Goal: Information Seeking & Learning: Learn about a topic

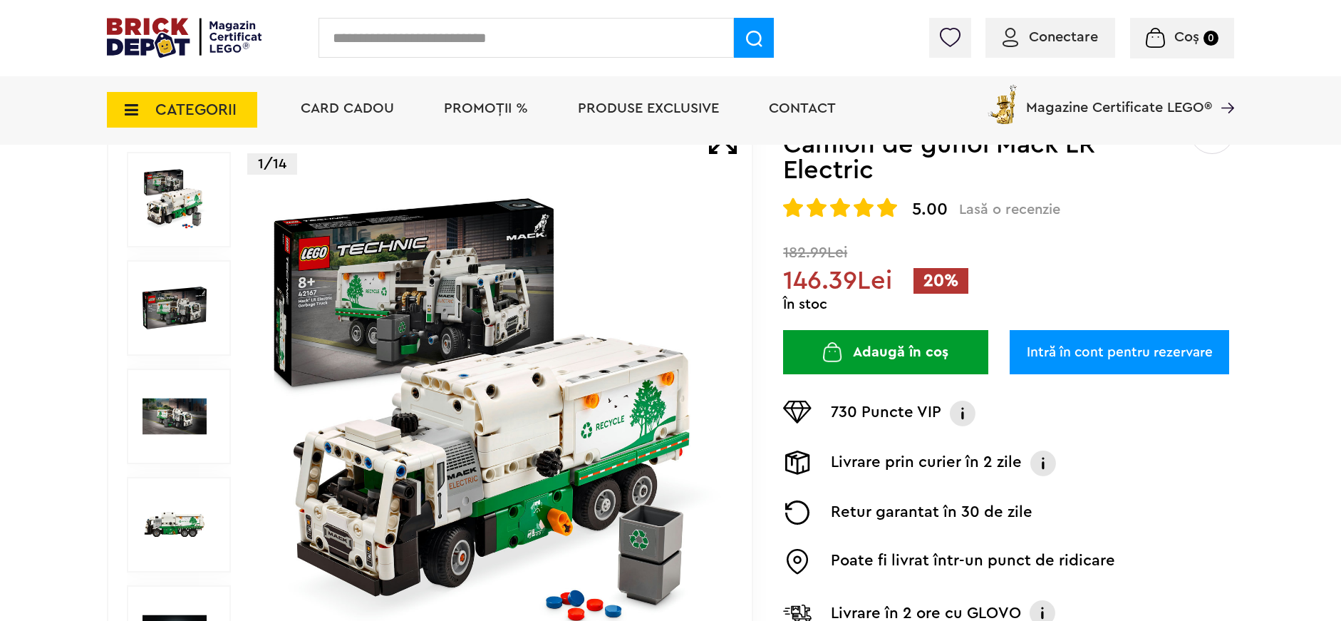
scroll to position [150, 0]
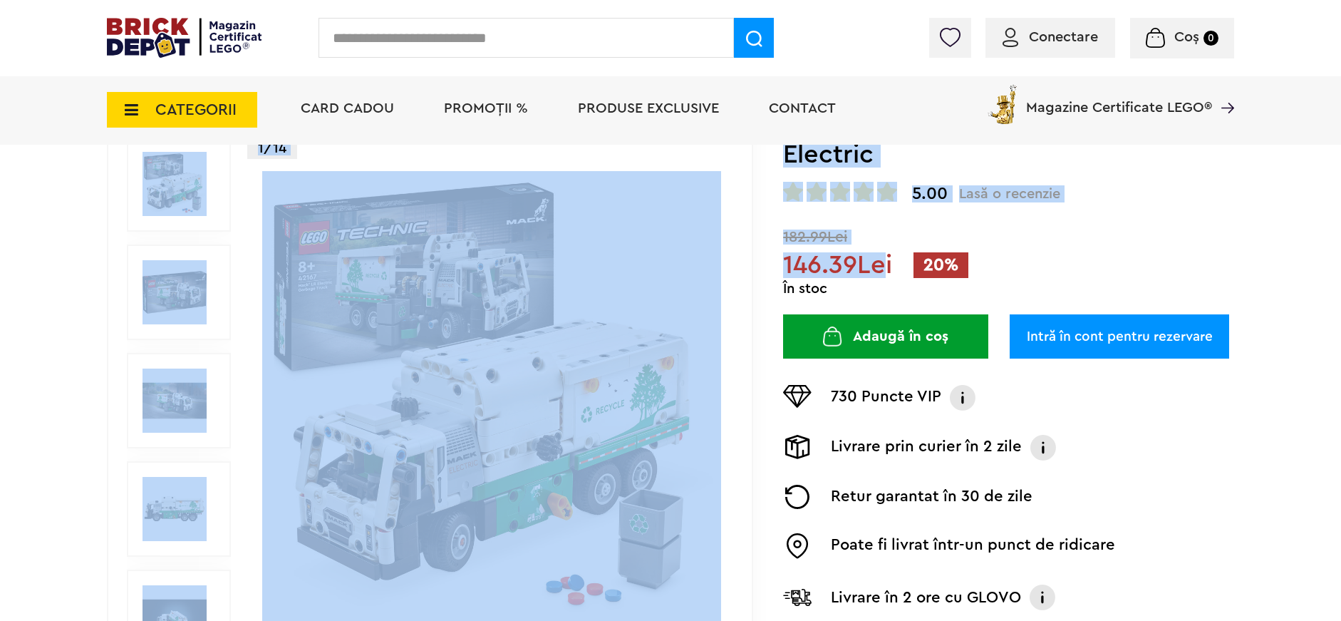
drag, startPoint x: 780, startPoint y: 270, endPoint x: 885, endPoint y: 262, distance: 105.0
click at [885, 262] on div "Prev Next 1/14 Creează o listă nouă Technic | Cod: 42167 Camion de gunoi Mack L…" at bounding box center [670, 400] width 1127 height 613
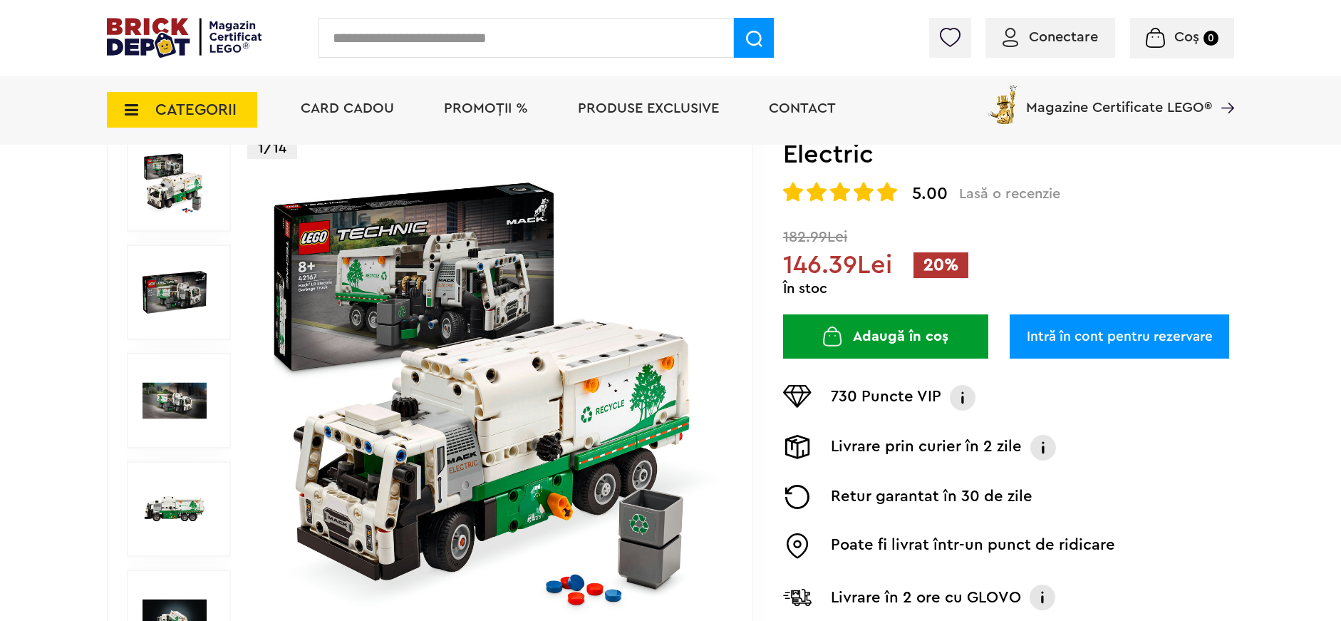
click at [886, 262] on span "146.39Lei" at bounding box center [837, 265] width 109 height 26
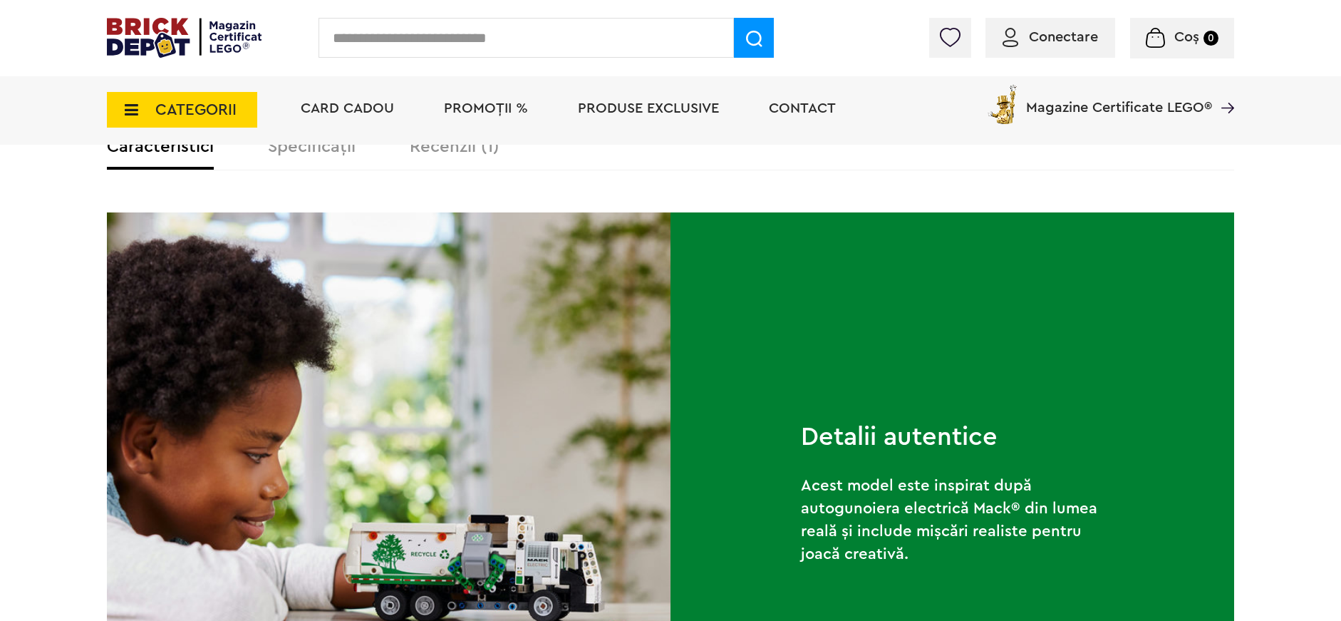
scroll to position [901, 0]
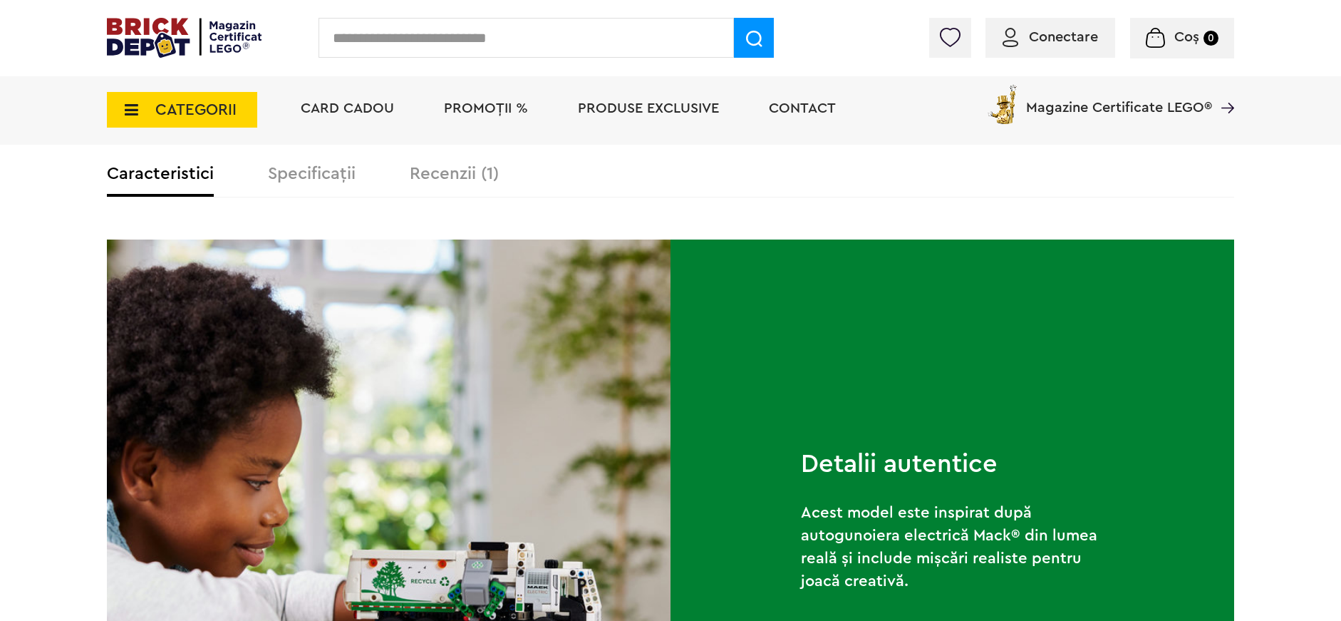
click at [455, 190] on div "Caracteristici Specificații Recenzii (1)" at bounding box center [670, 181] width 1127 height 32
click at [451, 178] on label "Recenzii (1)" at bounding box center [454, 173] width 89 height 17
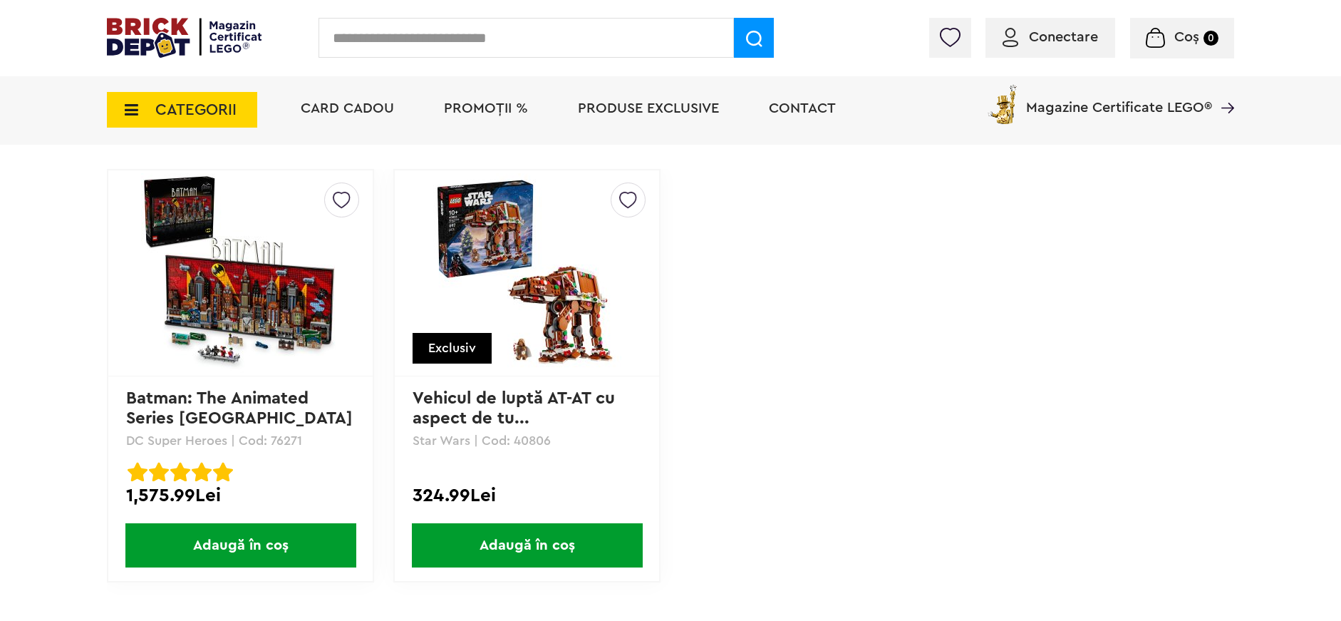
scroll to position [1289, 0]
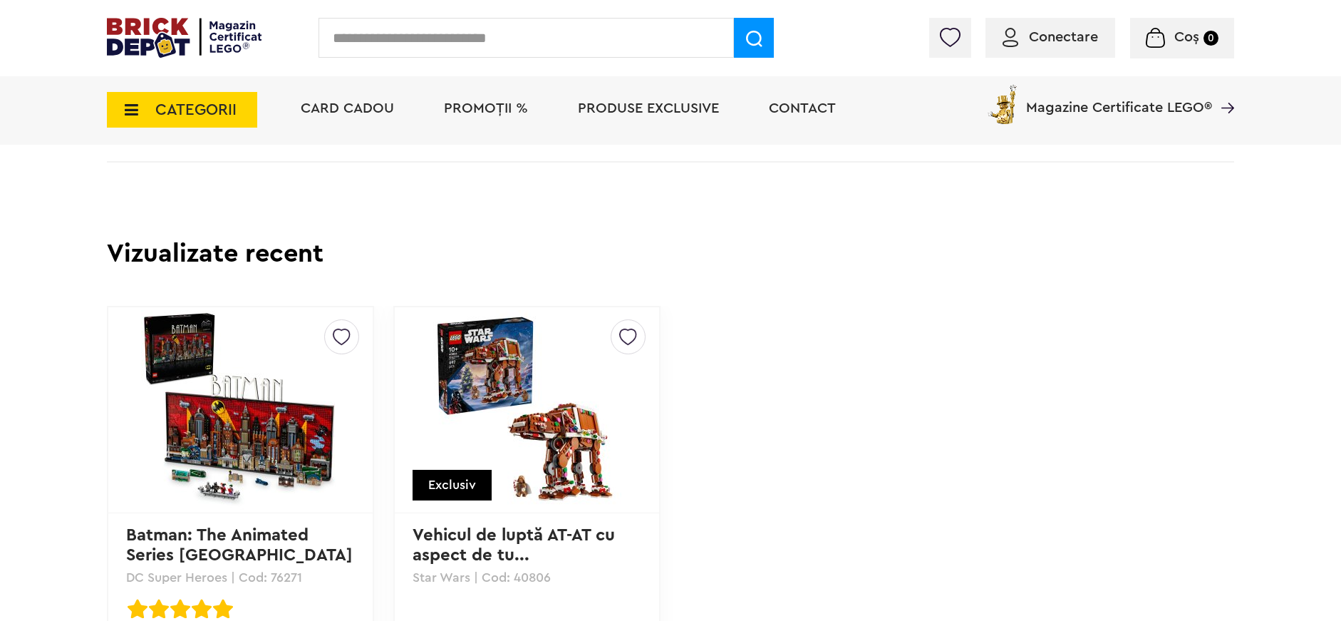
click at [228, 395] on img at bounding box center [240, 409] width 199 height 199
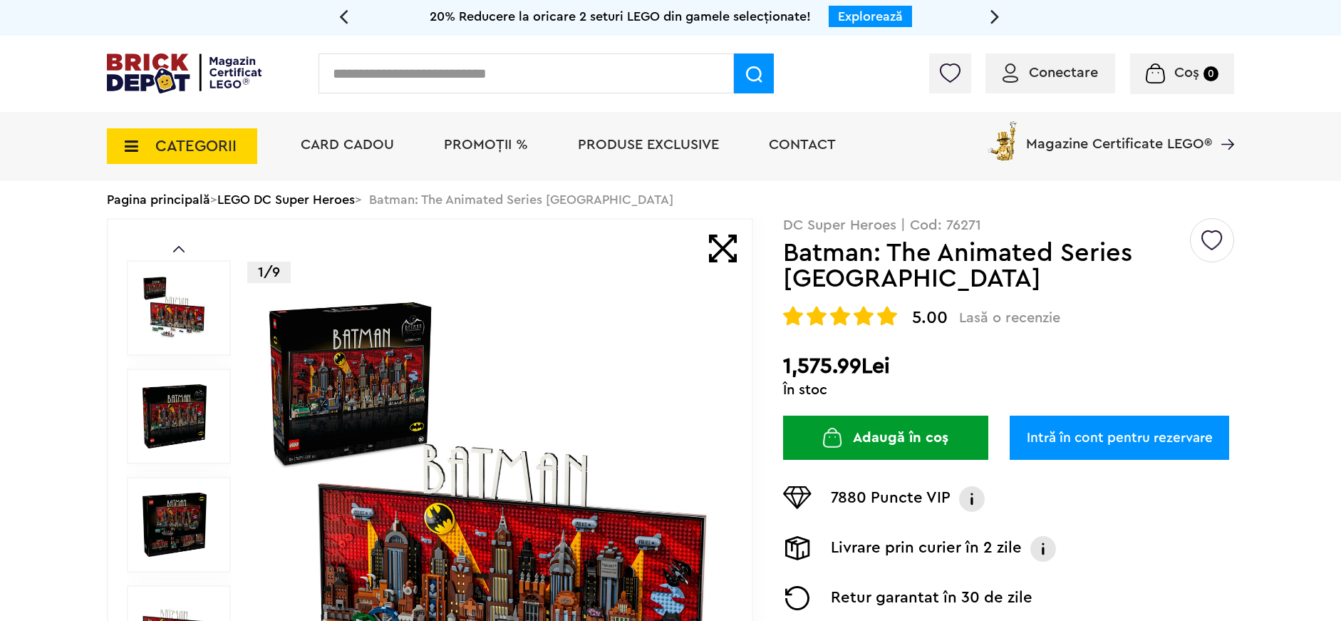
click at [778, 292] on div "Prev Next 1/9 Creează o listă nouă DC Super Heroes | Cod: 76271 Batman: The Ani…" at bounding box center [670, 524] width 1127 height 613
click at [777, 244] on div "Prev Next 1/9 Creează o listă nouă DC Super Heroes | Cod: 76271 Batman: The Ani…" at bounding box center [670, 524] width 1127 height 613
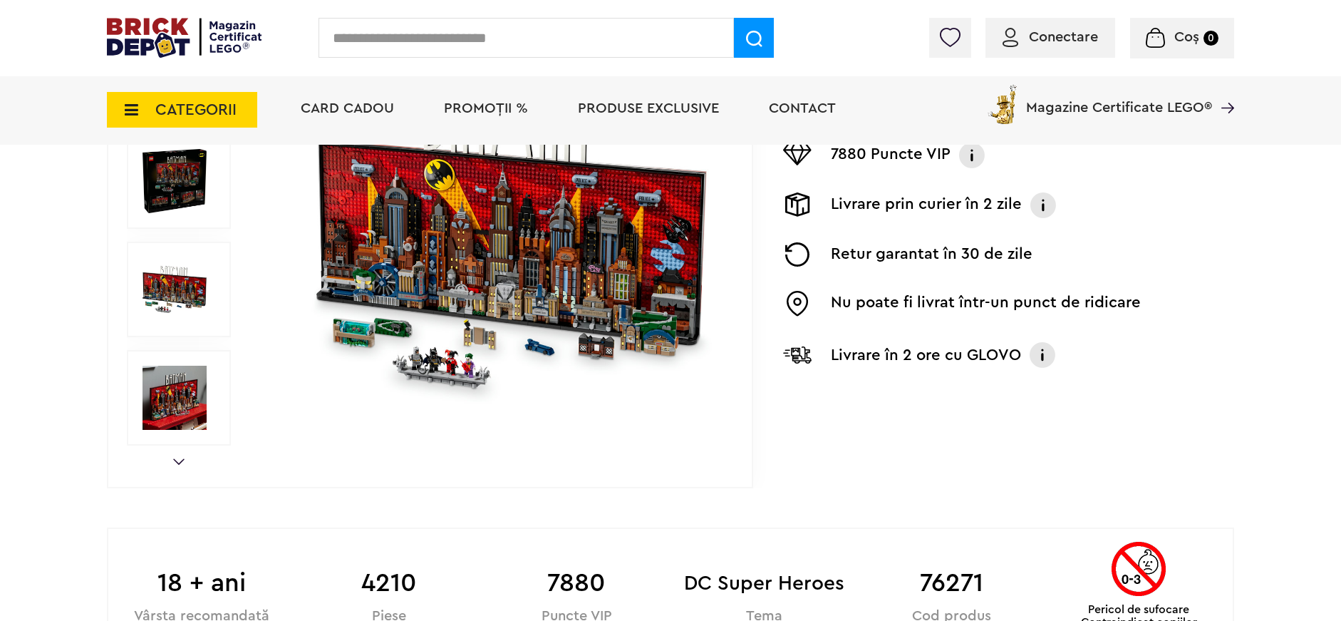
scroll to position [172, 0]
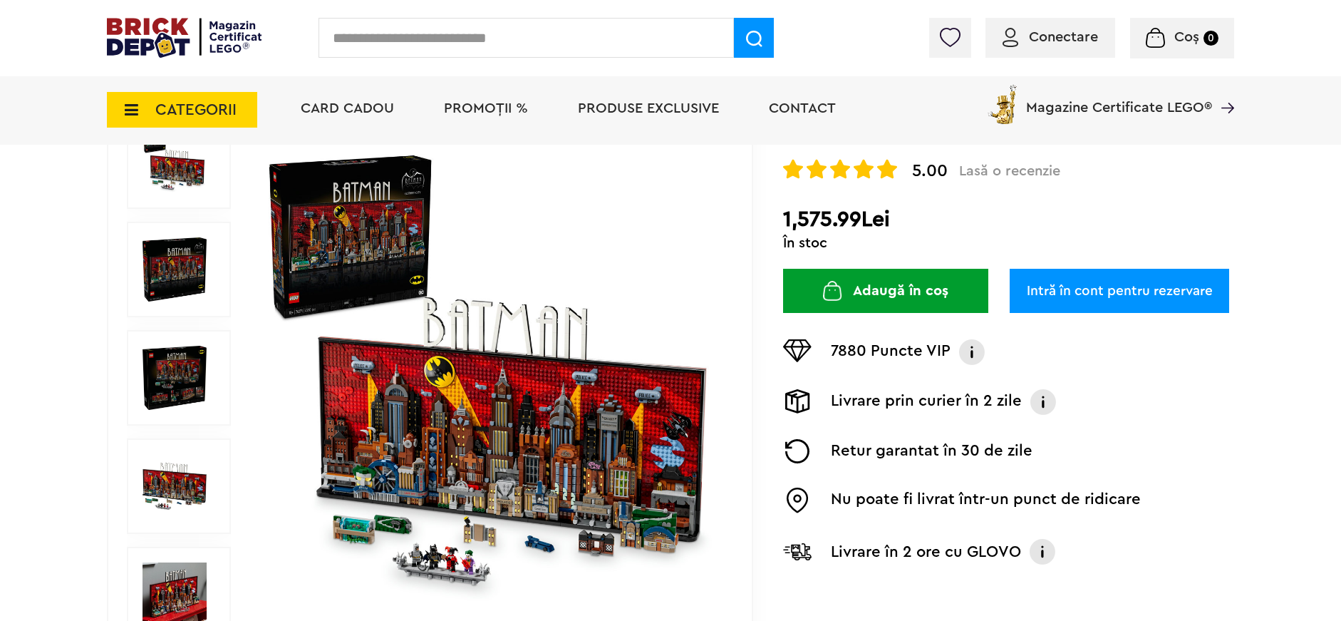
click at [173, 278] on img at bounding box center [174, 269] width 64 height 64
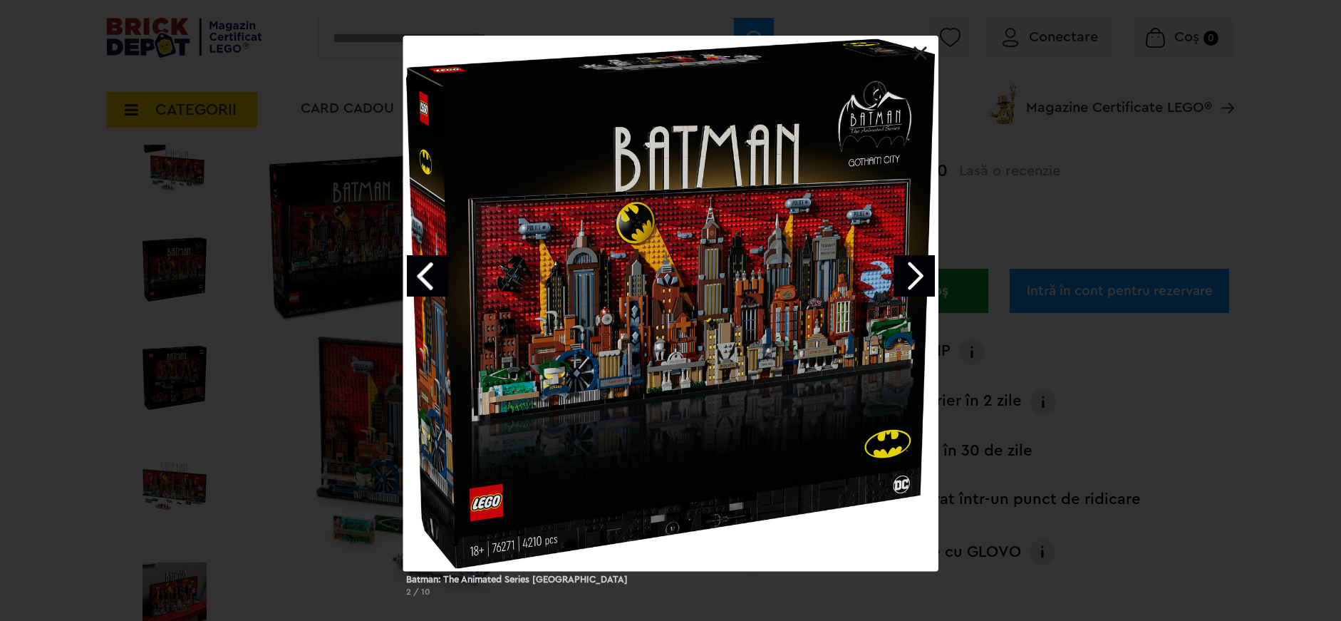
click at [896, 284] on link "Next image" at bounding box center [913, 275] width 41 height 41
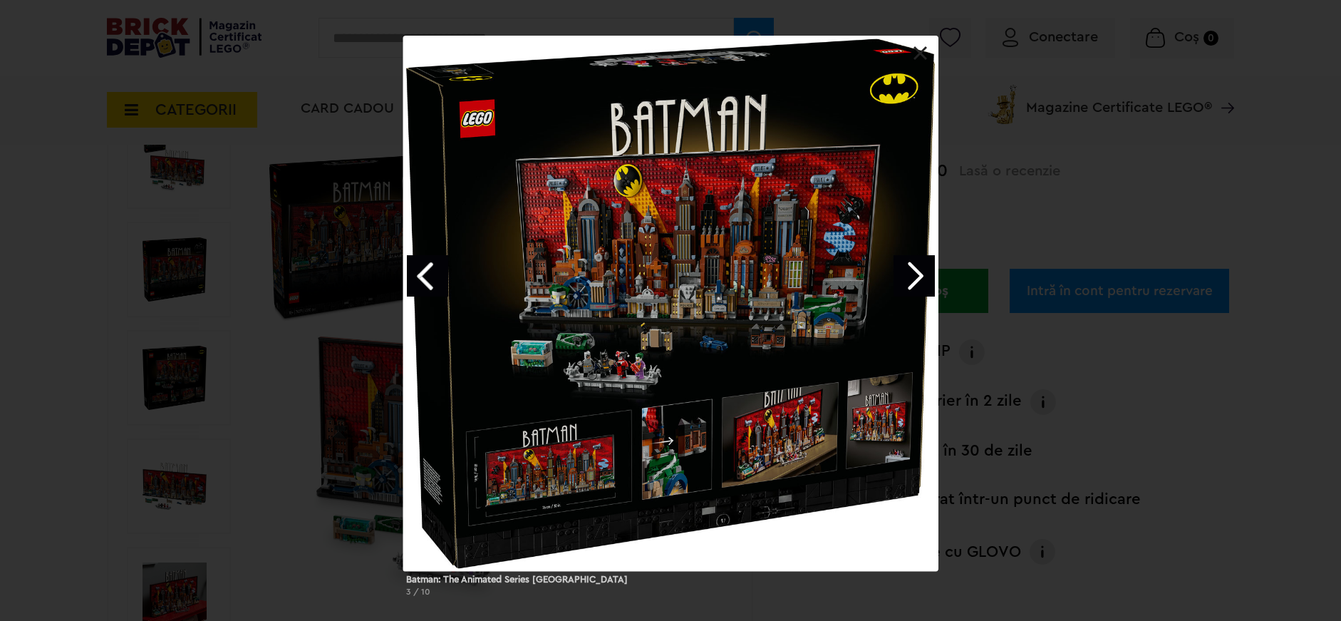
click at [913, 282] on link "Next image" at bounding box center [913, 275] width 41 height 41
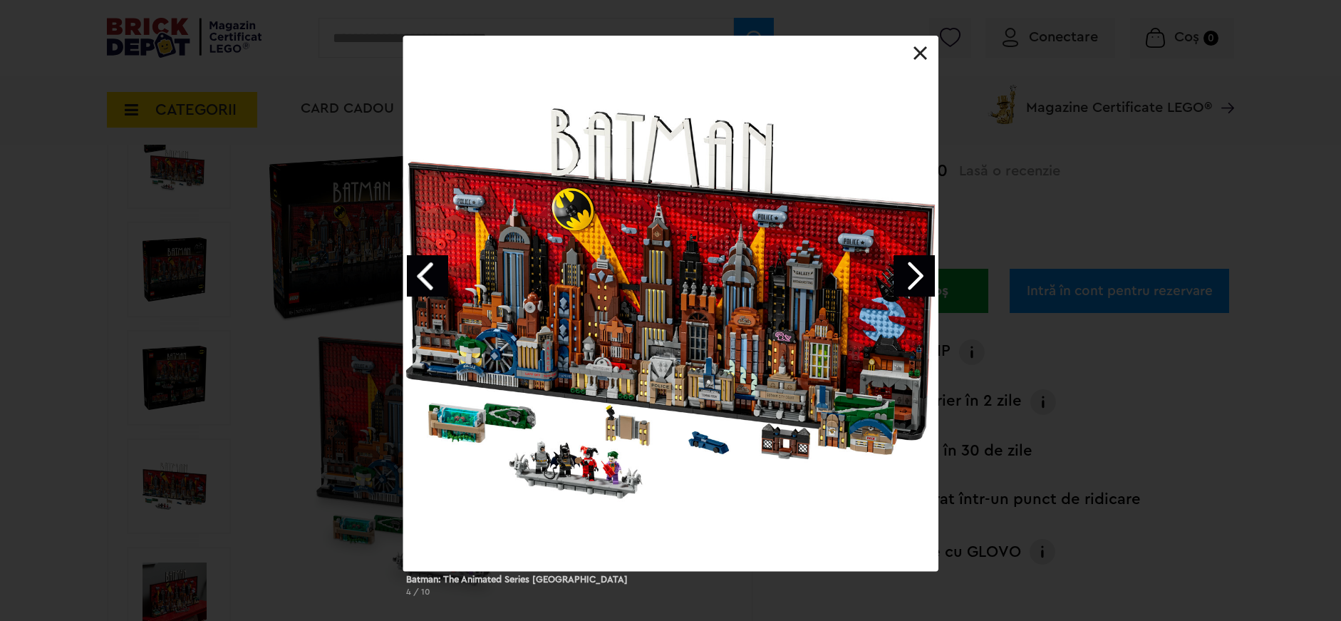
click at [913, 285] on link "Next image" at bounding box center [913, 275] width 41 height 41
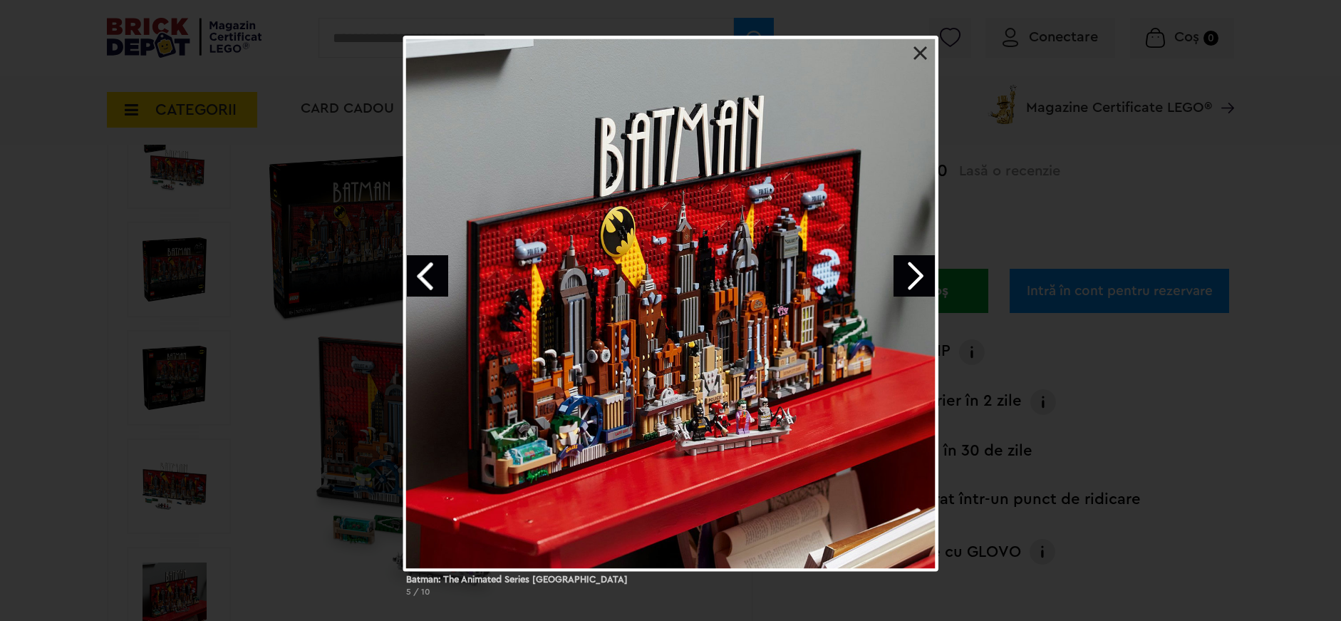
click at [918, 277] on link "Next image" at bounding box center [913, 275] width 41 height 41
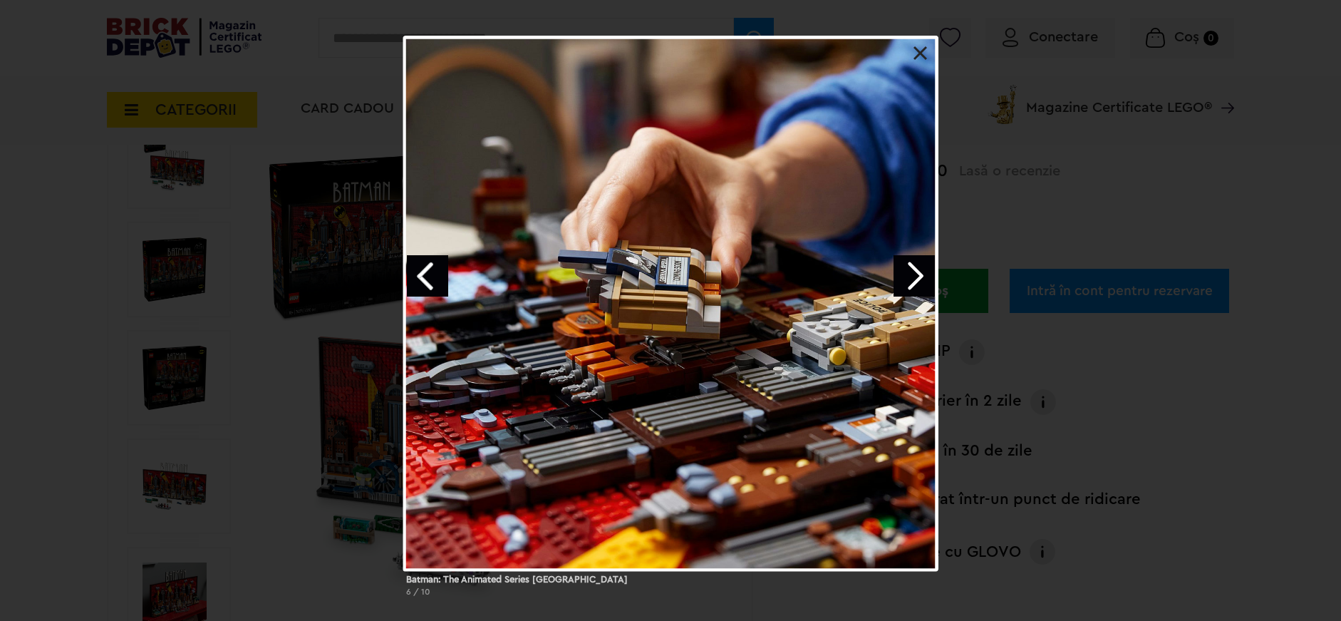
click at [918, 277] on link "Next image" at bounding box center [913, 275] width 41 height 41
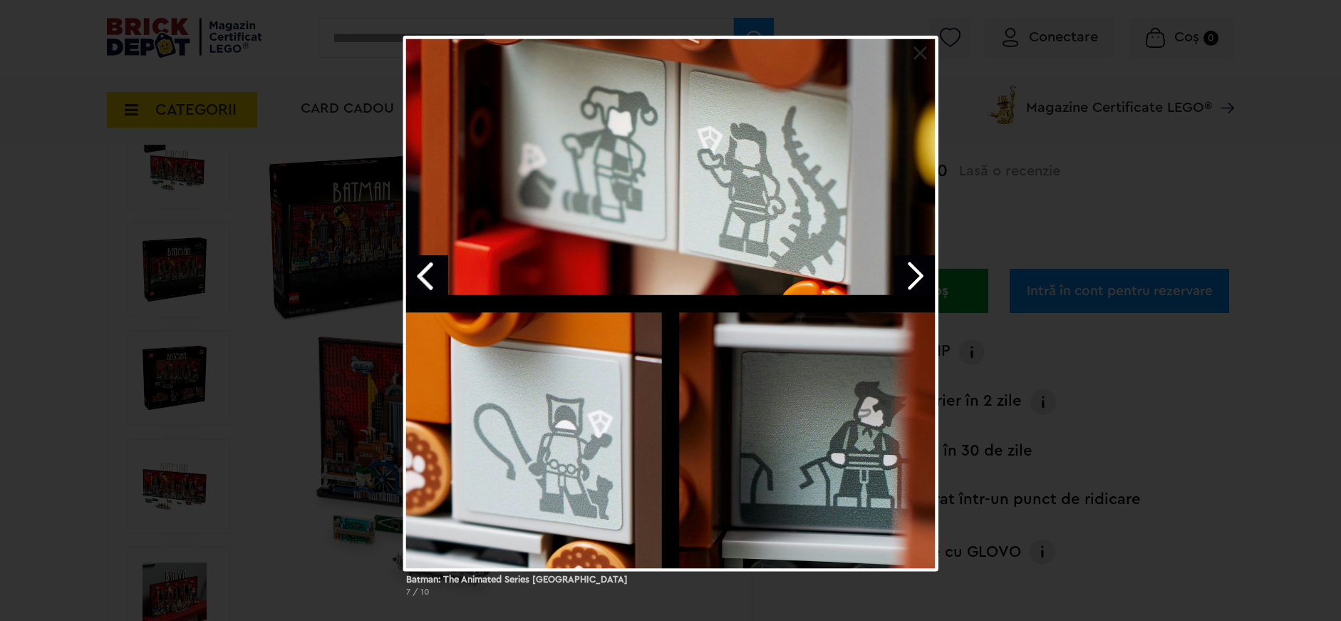
click at [918, 278] on link "Next image" at bounding box center [913, 275] width 41 height 41
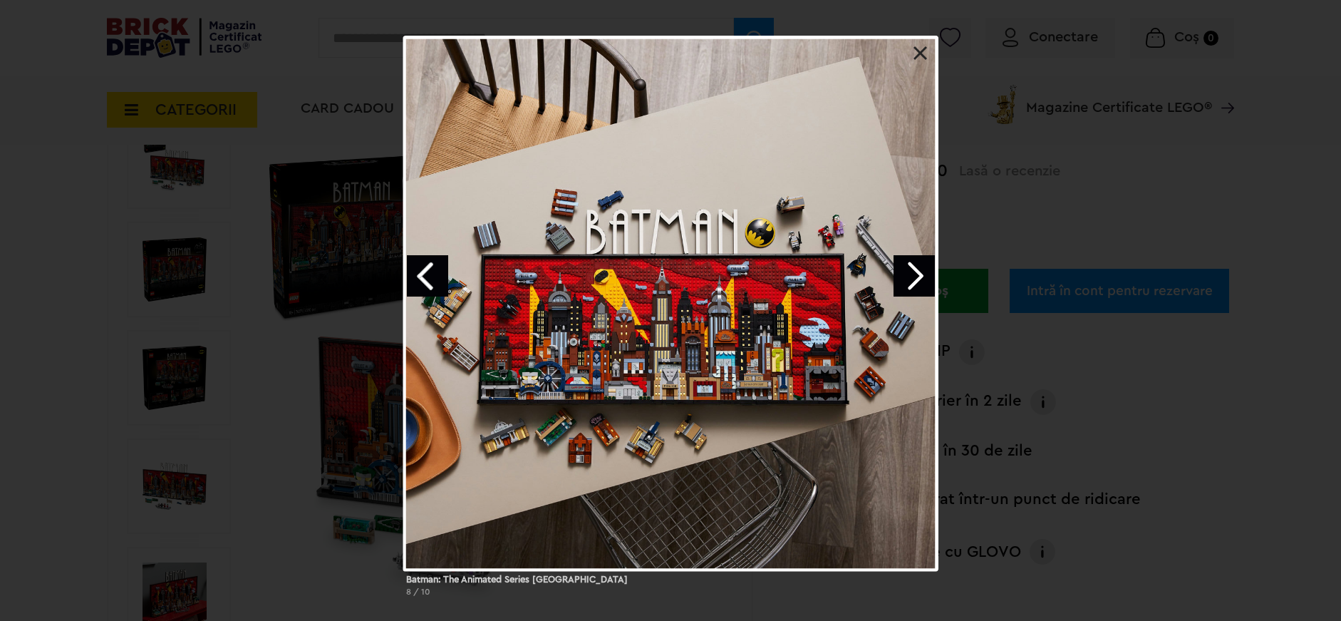
click at [913, 284] on link "Next image" at bounding box center [913, 275] width 41 height 41
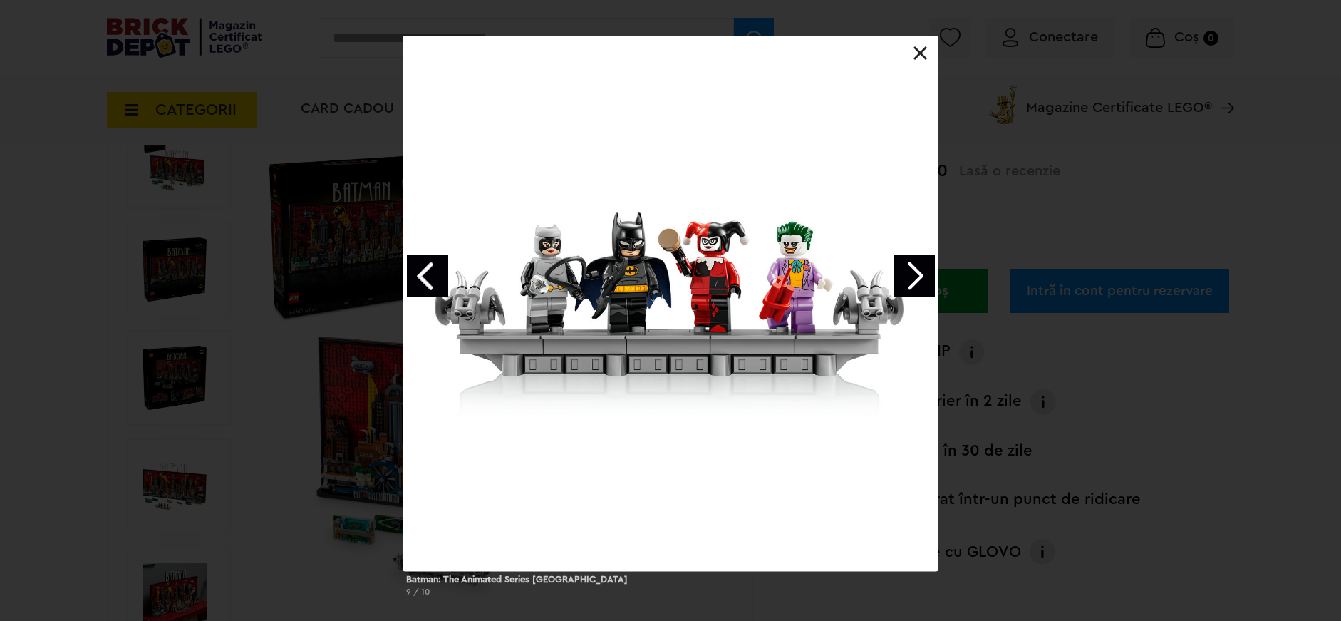
click at [914, 282] on link "Next image" at bounding box center [913, 275] width 41 height 41
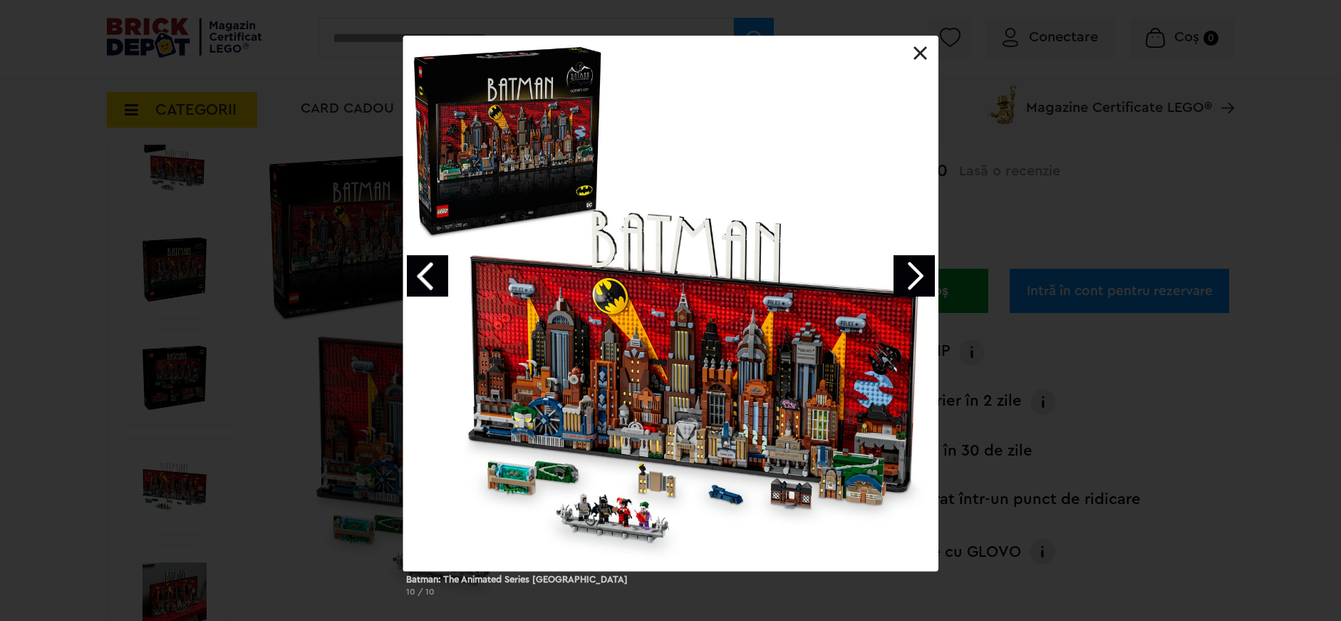
click at [914, 282] on link "Next image" at bounding box center [913, 275] width 41 height 41
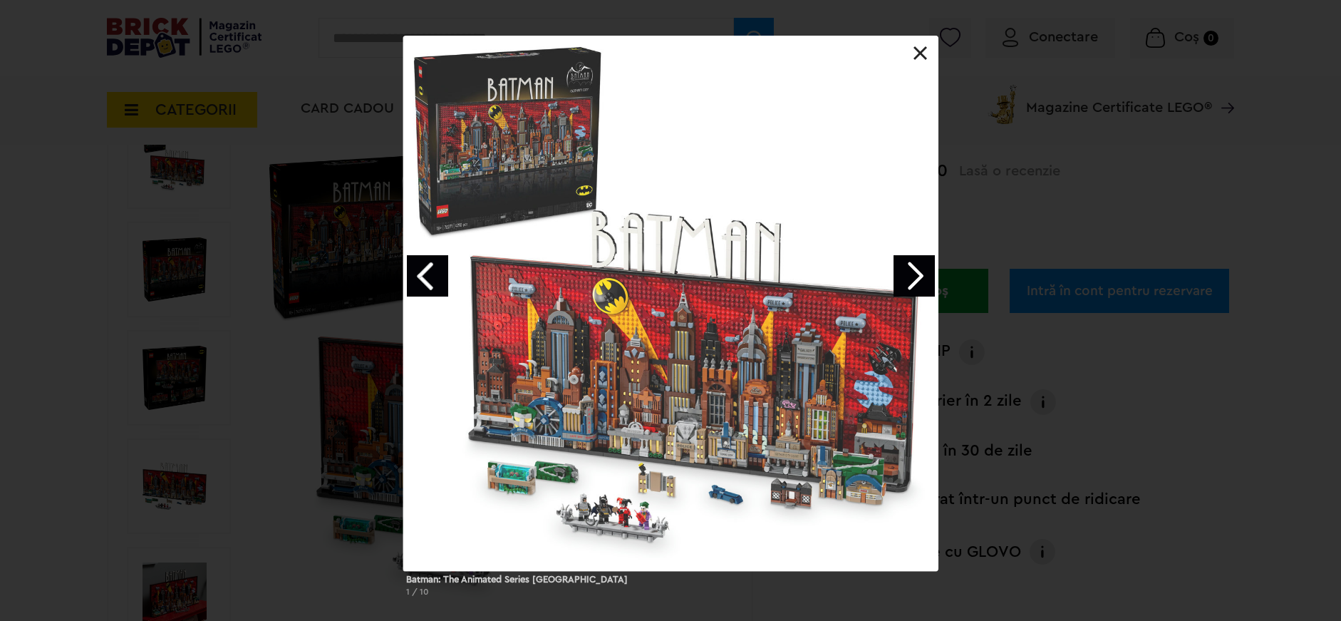
click at [913, 283] on link "Next image" at bounding box center [913, 275] width 41 height 41
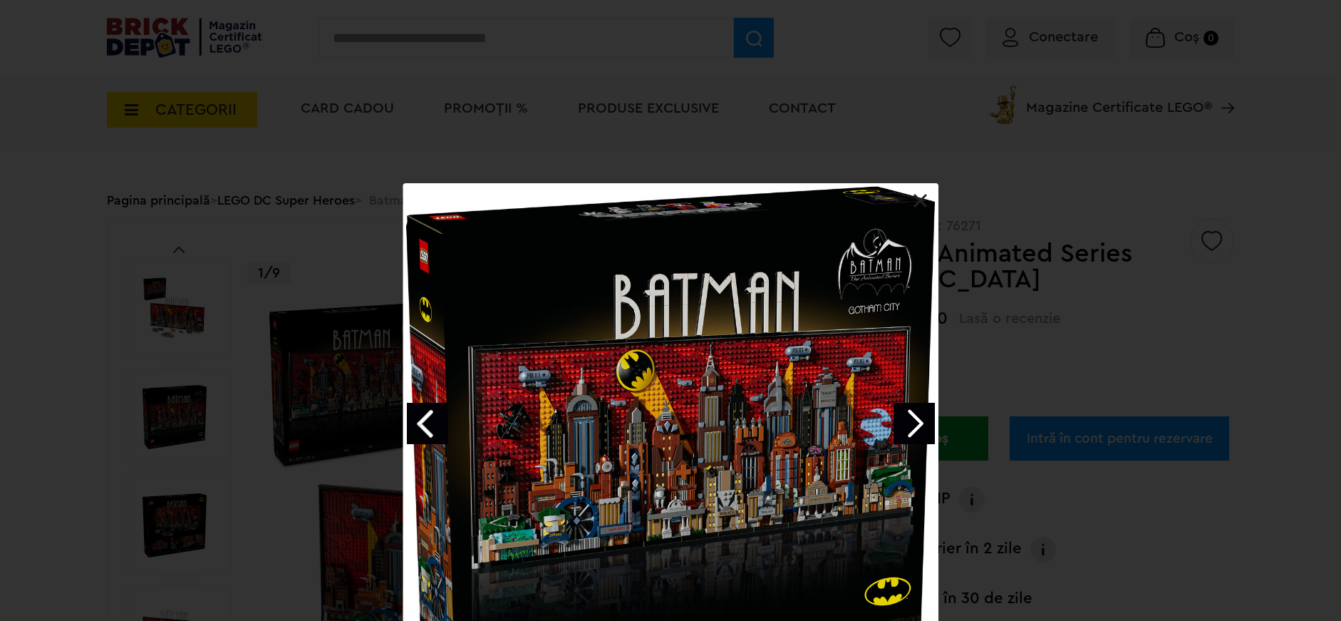
scroll to position [93, 0]
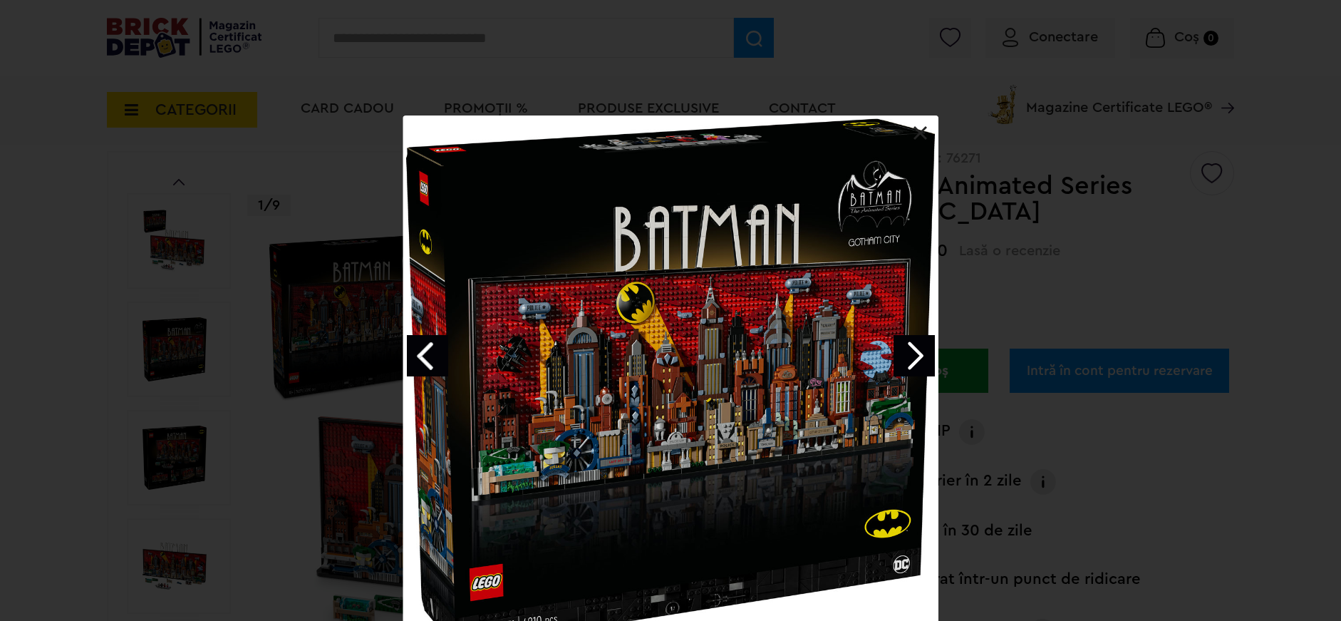
click at [918, 388] on div at bounding box center [670, 382] width 535 height 535
click at [918, 366] on link "Next image" at bounding box center [913, 355] width 41 height 41
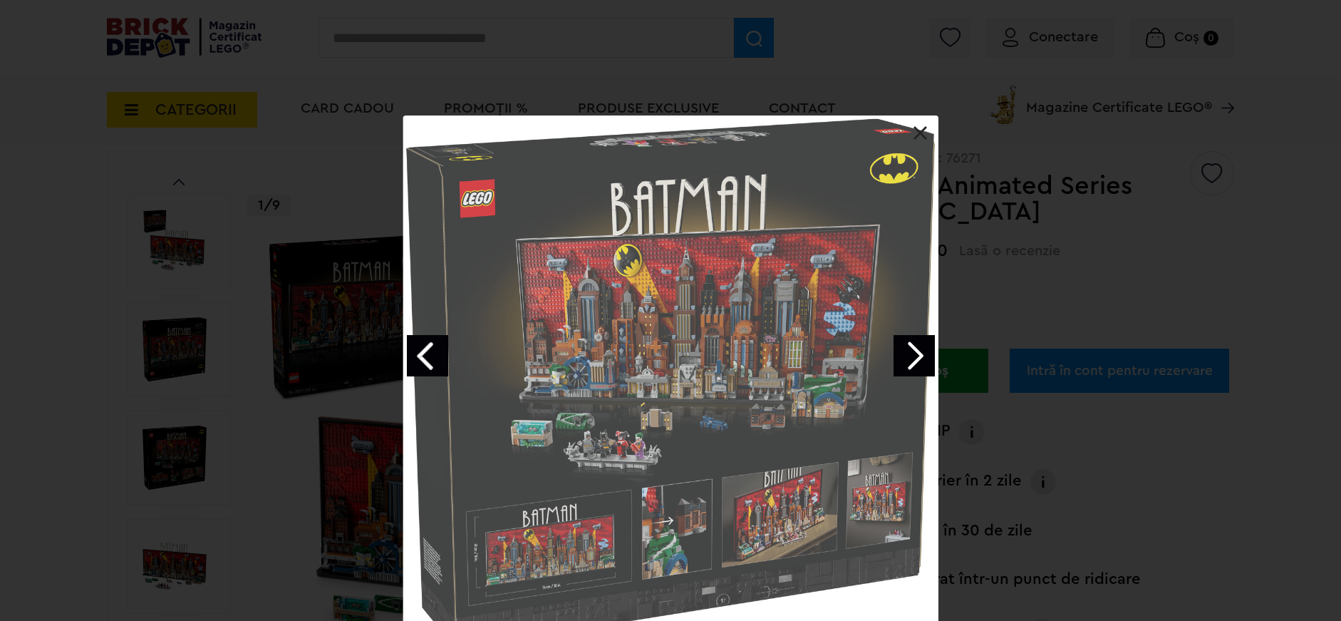
click at [917, 357] on link "Next image" at bounding box center [913, 355] width 41 height 41
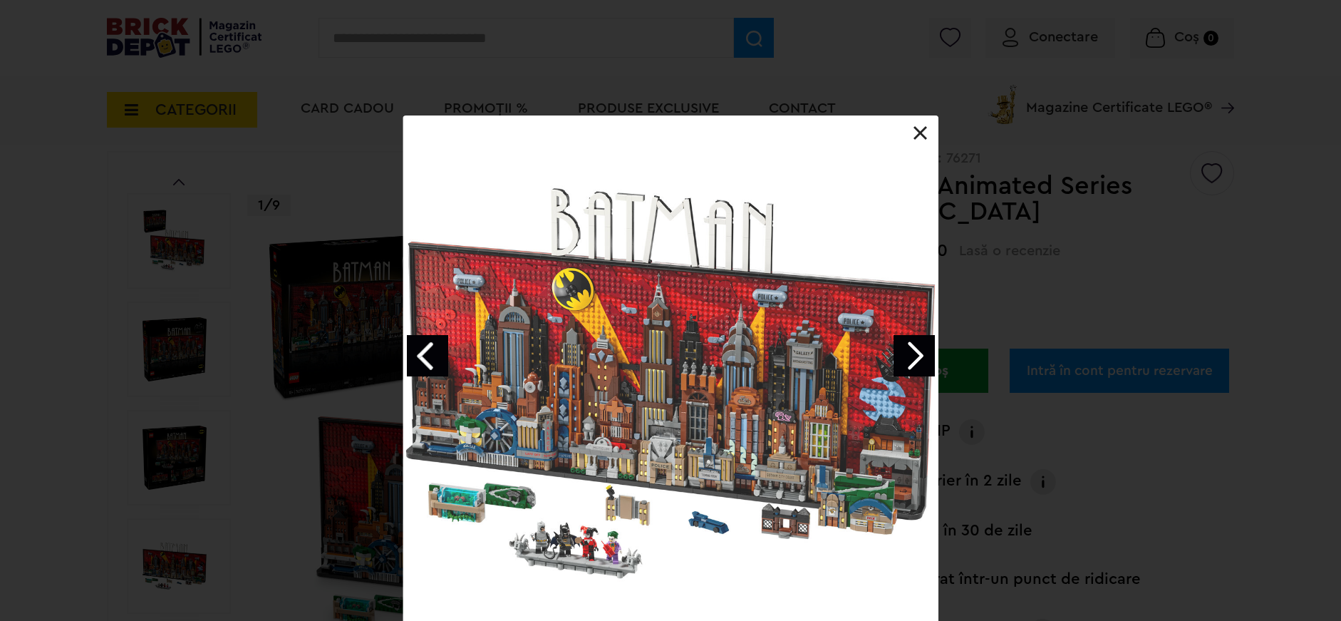
click at [905, 354] on link "Next image" at bounding box center [913, 355] width 41 height 41
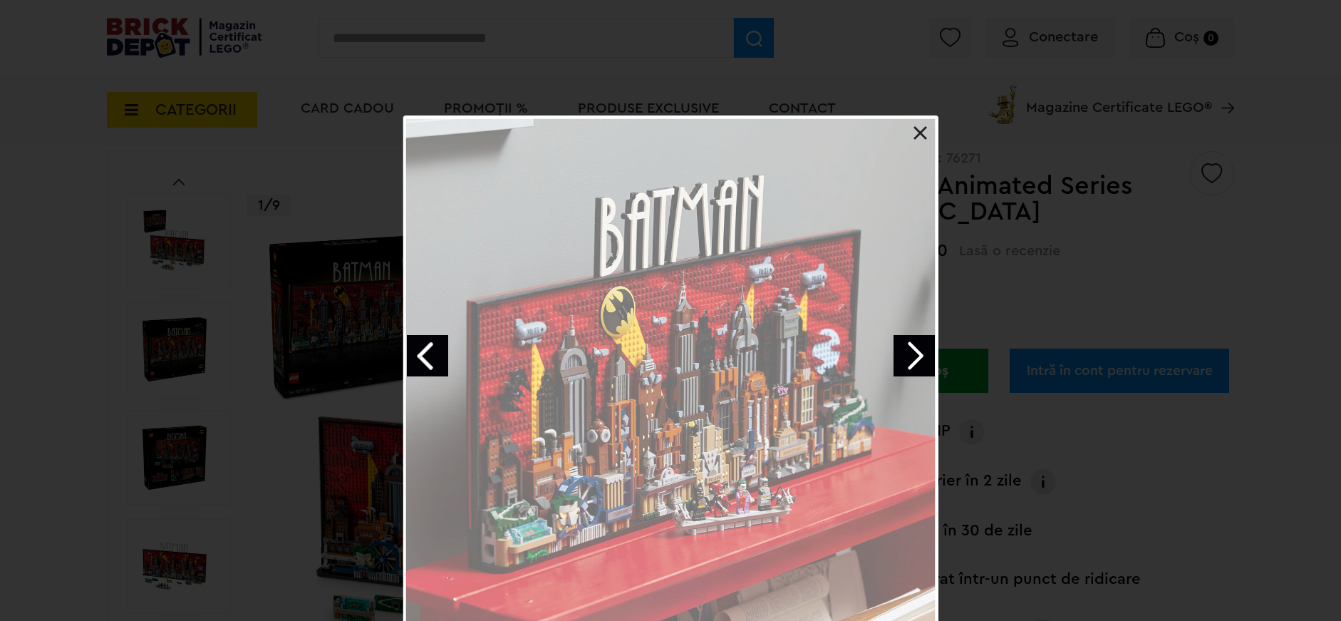
click at [904, 354] on link "Next image" at bounding box center [913, 355] width 41 height 41
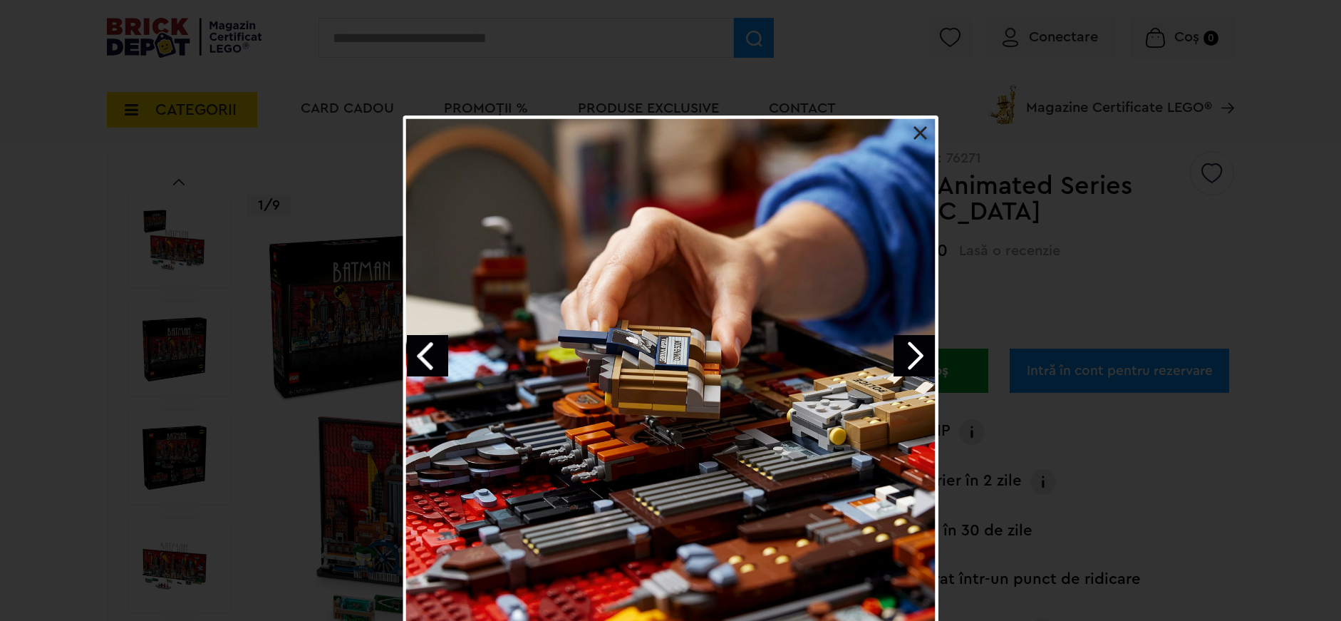
click at [903, 354] on link "Next image" at bounding box center [913, 355] width 41 height 41
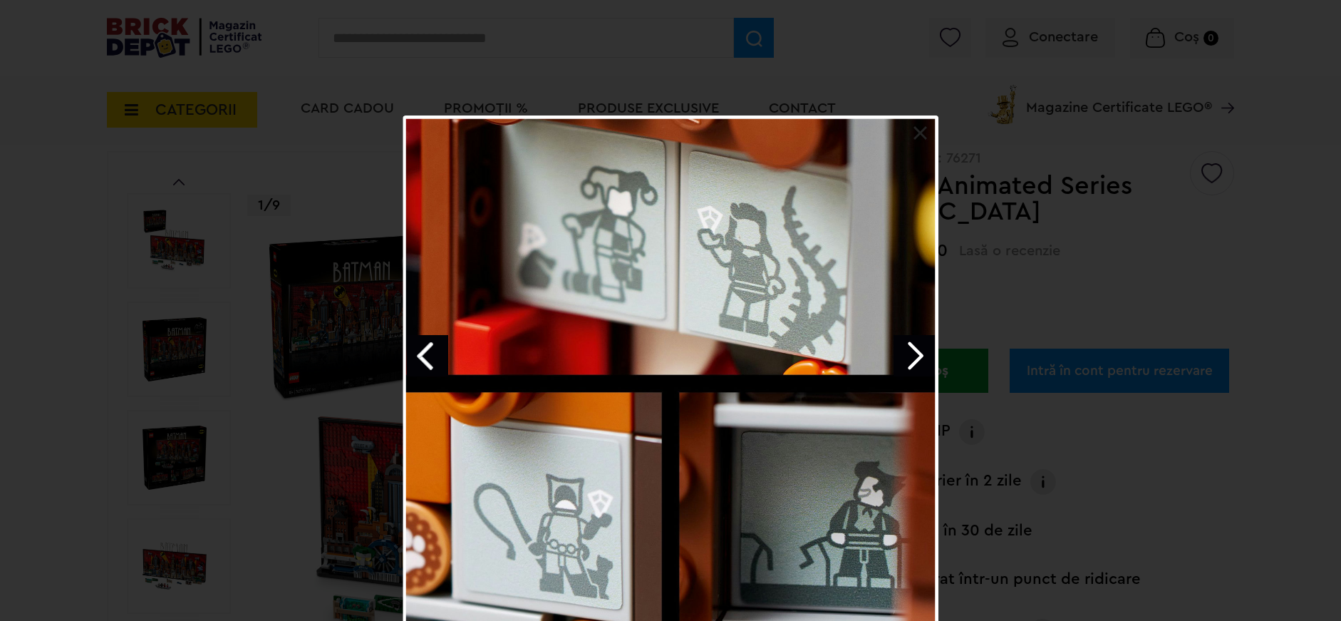
click at [907, 365] on link "Next image" at bounding box center [913, 355] width 41 height 41
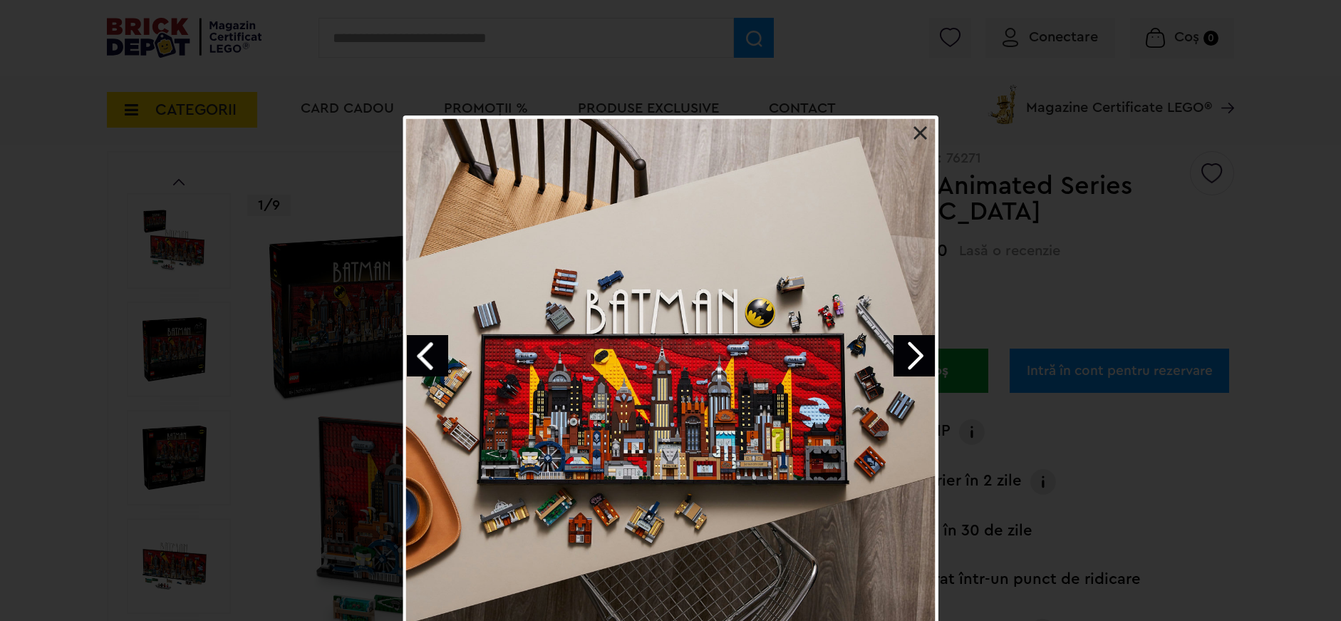
click at [1027, 303] on div "Batman: The Animated Series Gotham City 8 / 10" at bounding box center [670, 401] width 1341 height 572
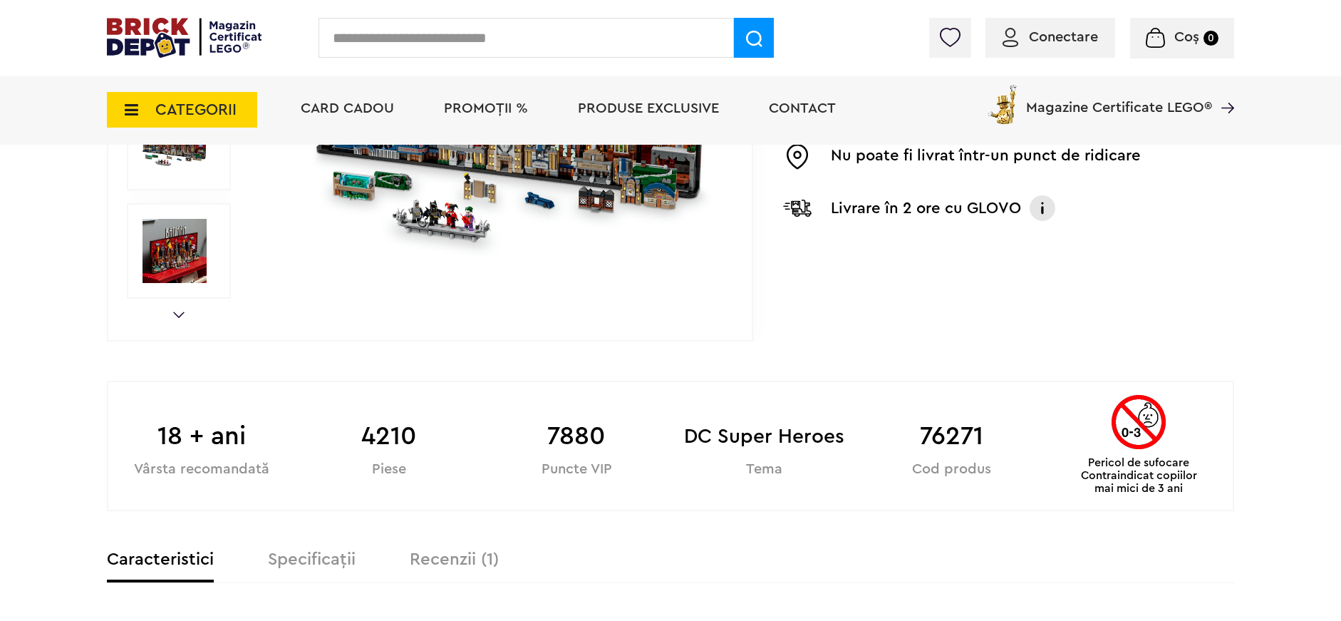
scroll to position [519, 0]
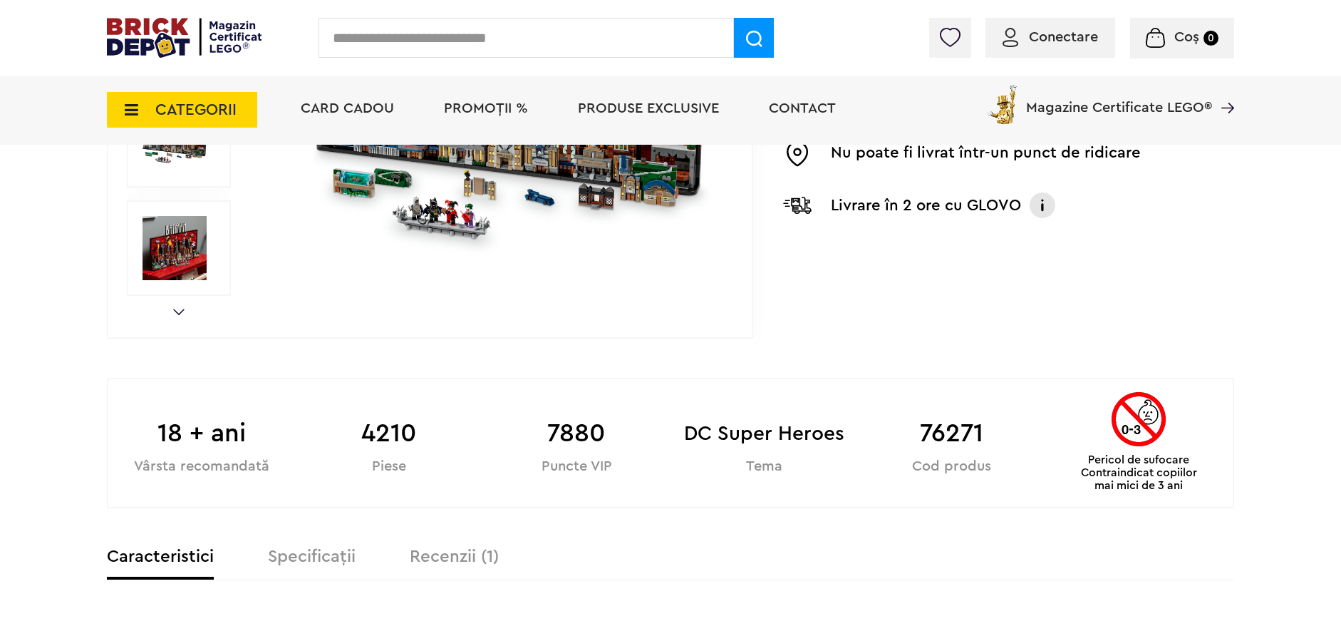
click at [474, 566] on div "Caracteristici Specificații Recenzii (1)" at bounding box center [670, 564] width 1127 height 32
click at [471, 551] on label "Recenzii (1)" at bounding box center [454, 556] width 89 height 17
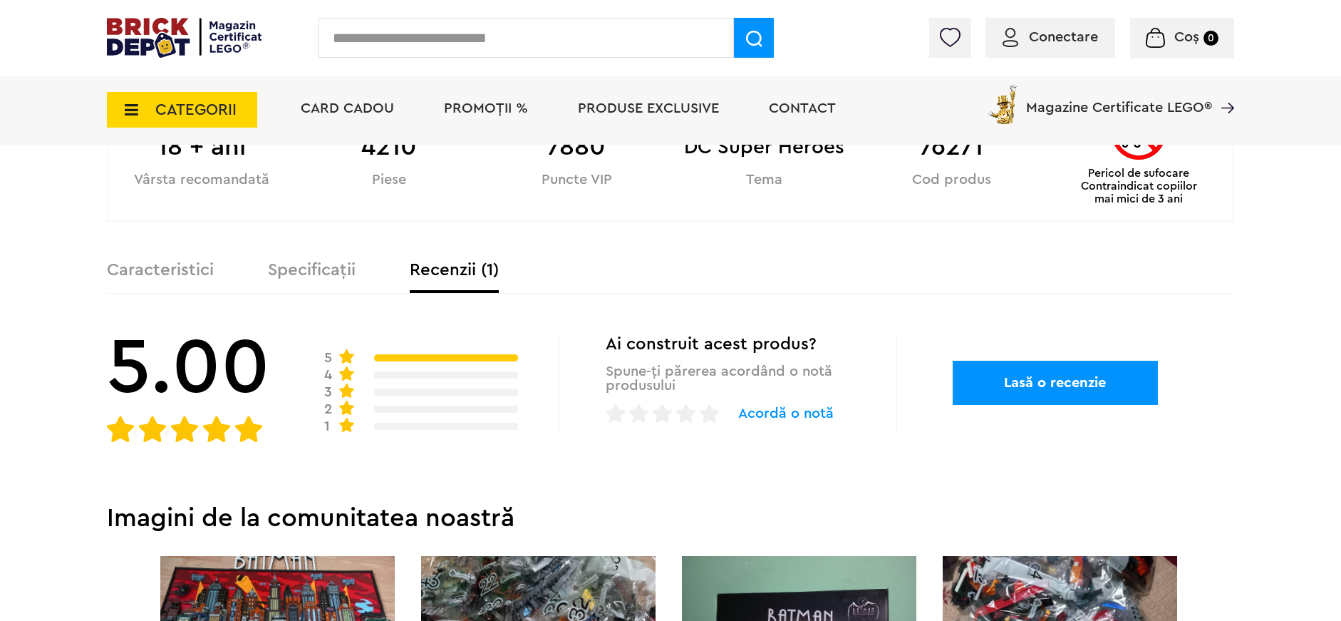
scroll to position [974, 0]
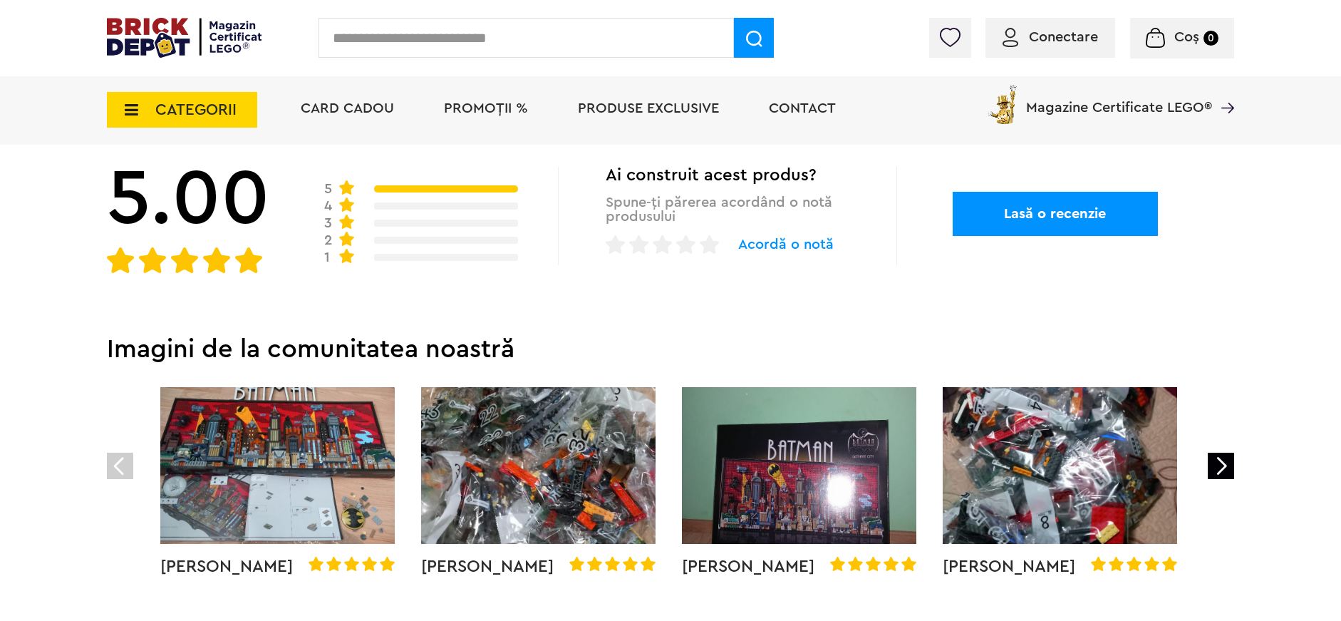
click at [1230, 460] on link "Next" at bounding box center [1221, 465] width 26 height 26
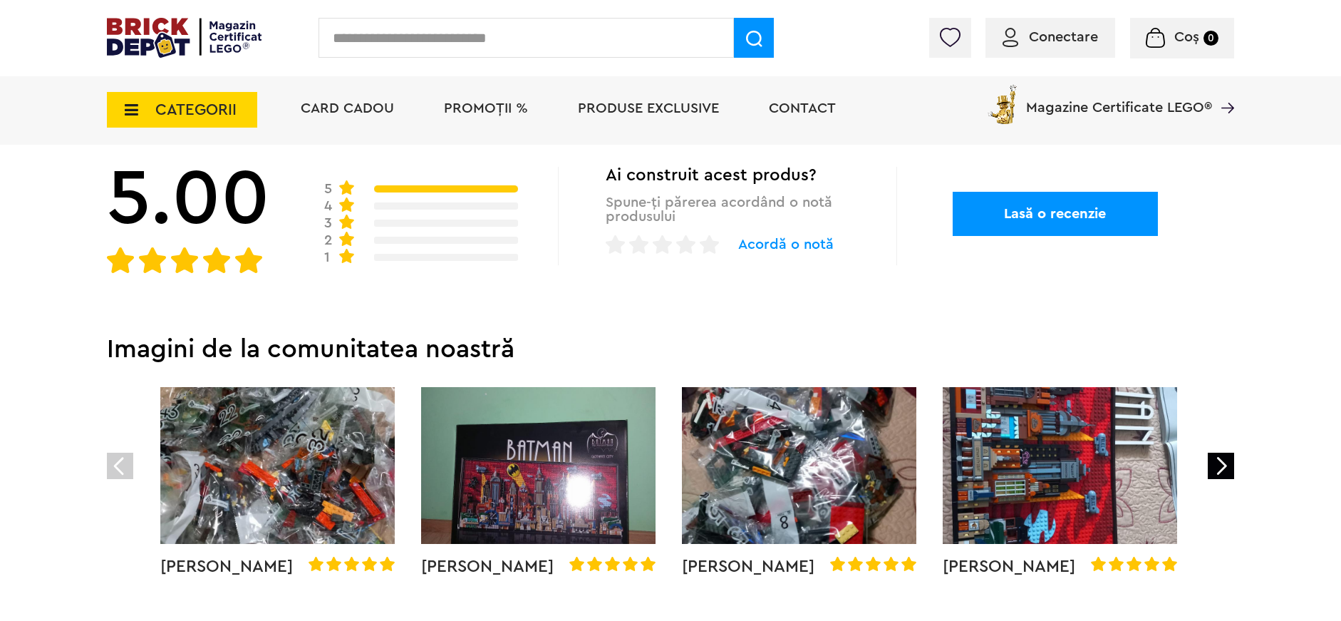
click at [1227, 457] on link "Next" at bounding box center [1221, 465] width 26 height 26
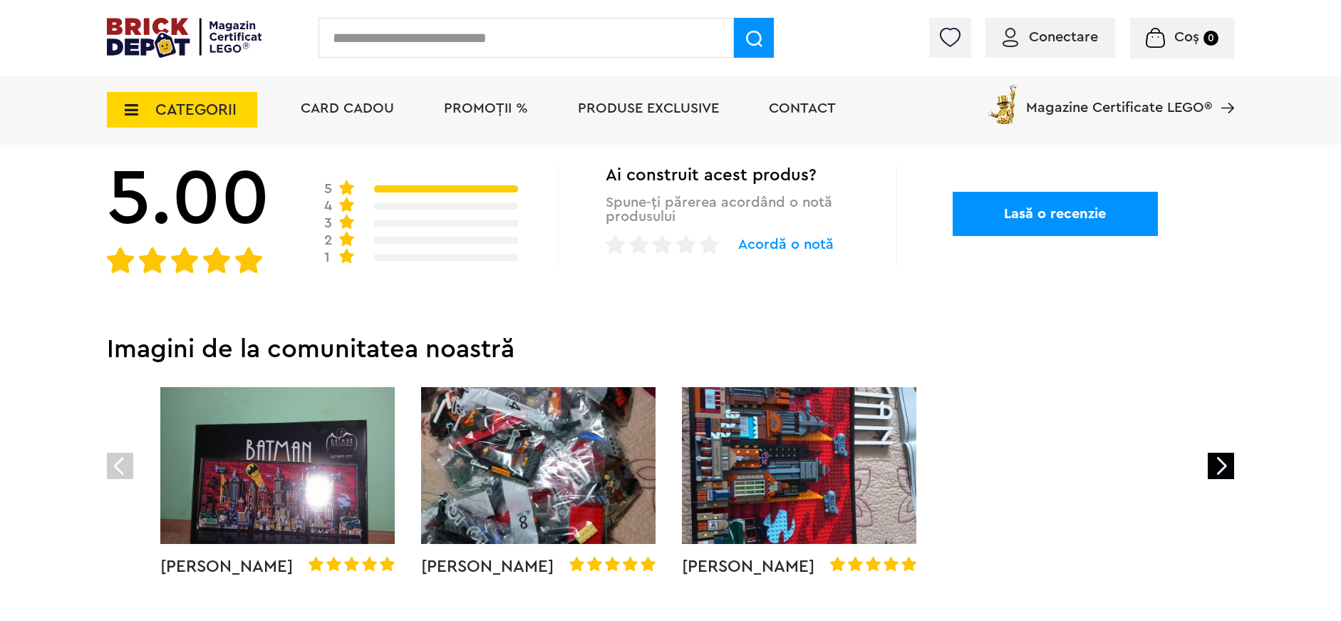
click at [816, 494] on img at bounding box center [799, 465] width 234 height 157
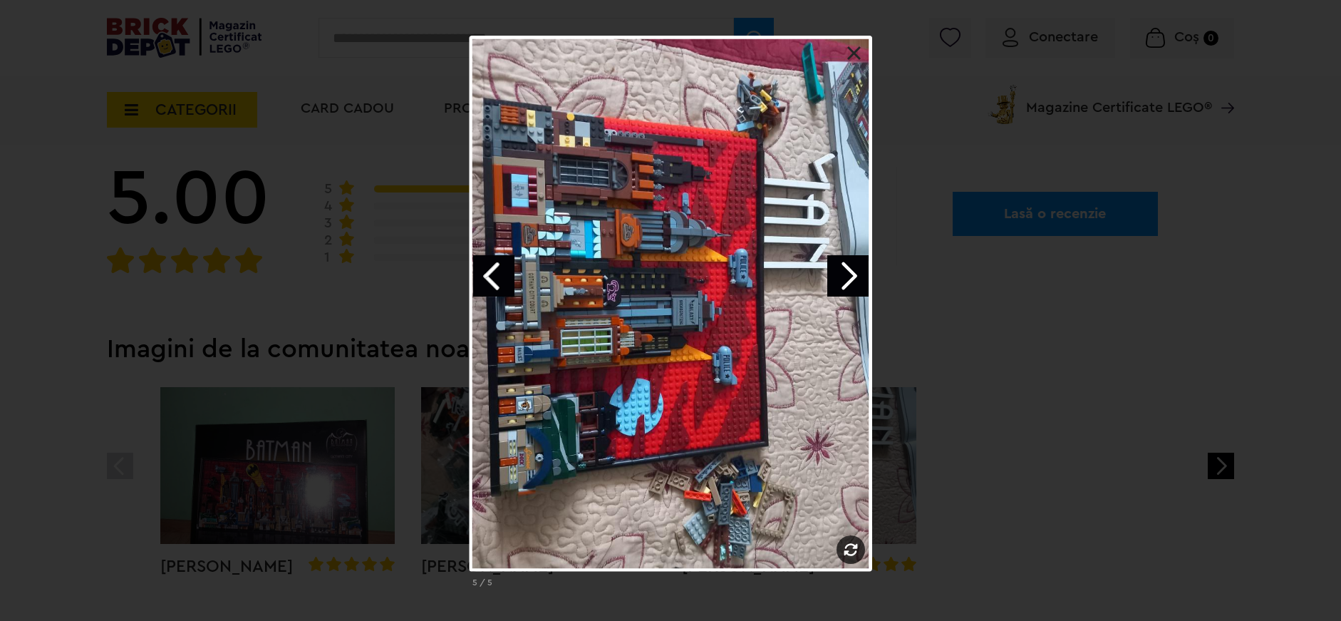
click at [859, 252] on div at bounding box center [670, 303] width 403 height 535
click at [851, 261] on link "Next image" at bounding box center [847, 275] width 41 height 41
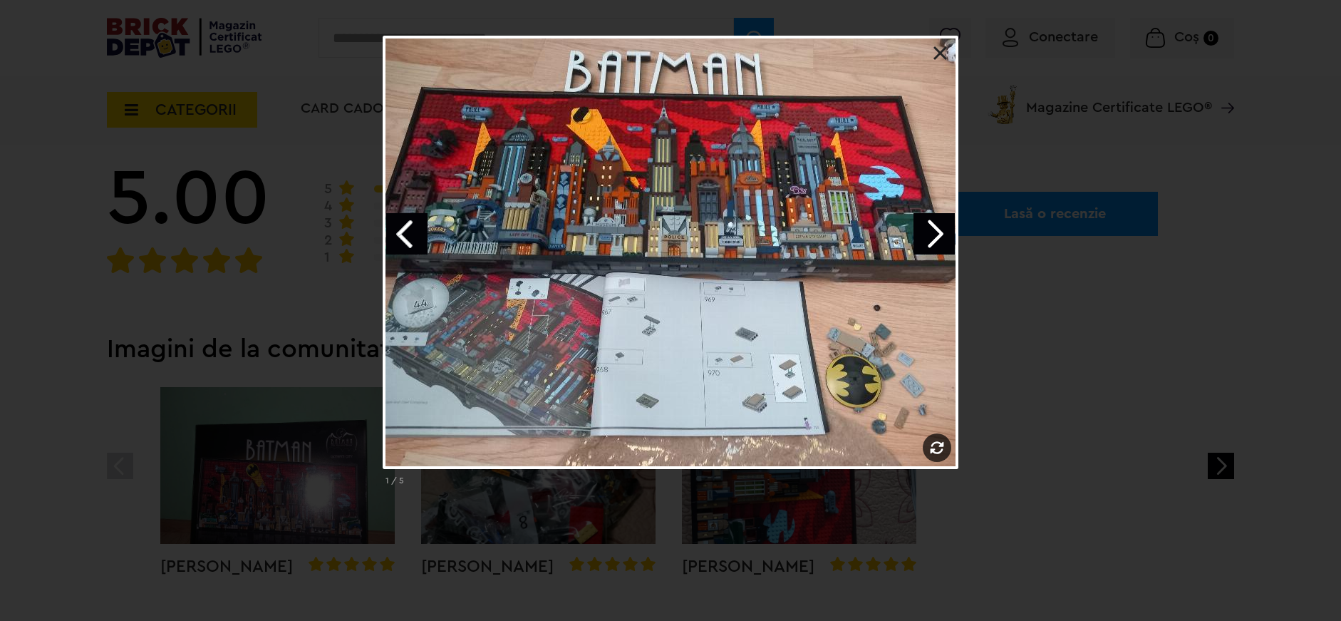
click at [943, 58] on link at bounding box center [940, 53] width 14 height 14
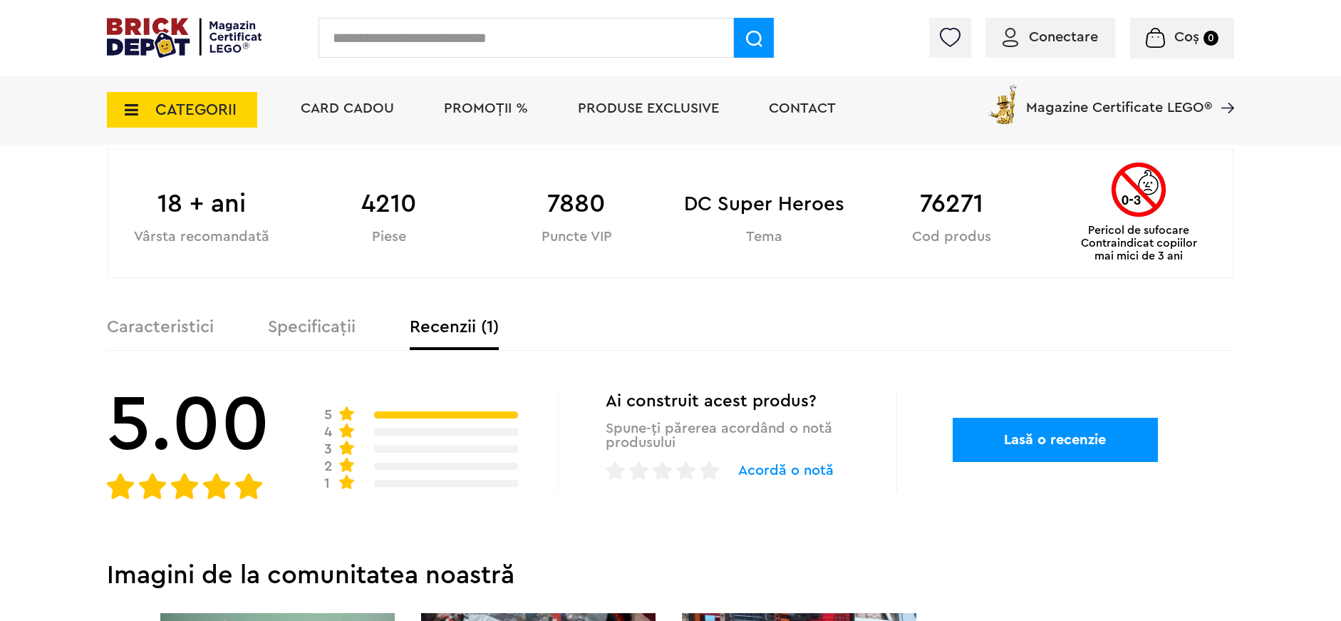
scroll to position [626, 0]
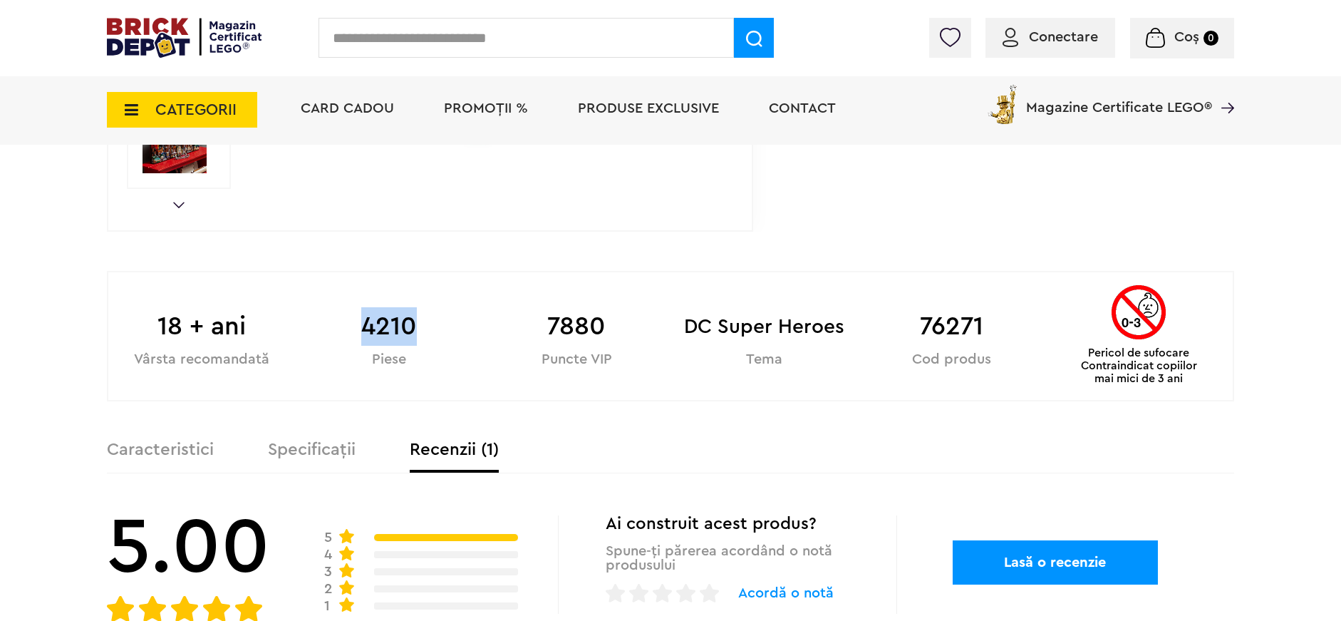
drag, startPoint x: 377, startPoint y: 326, endPoint x: 447, endPoint y: 326, distance: 70.5
click at [447, 326] on b "4210" at bounding box center [389, 326] width 187 height 38
